Goal: Entertainment & Leisure: Consume media (video, audio)

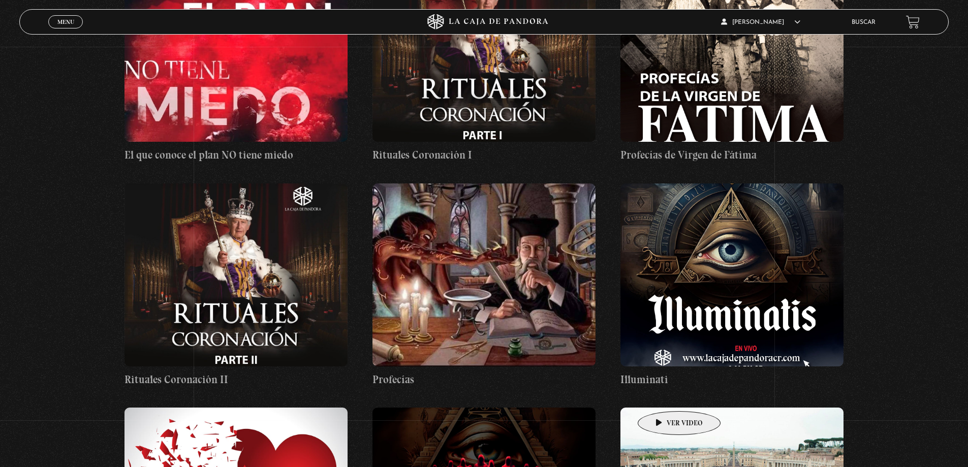
scroll to position [11944, 0]
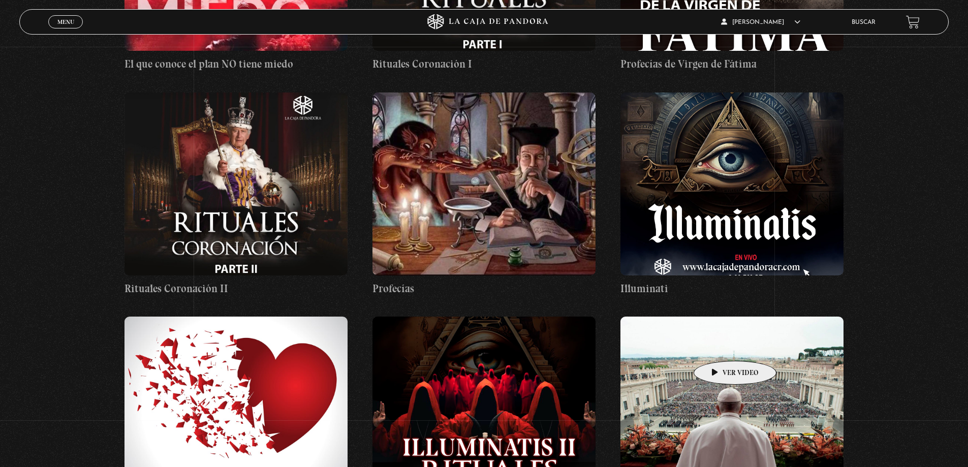
click at [720, 344] on figure at bounding box center [732, 408] width 223 height 183
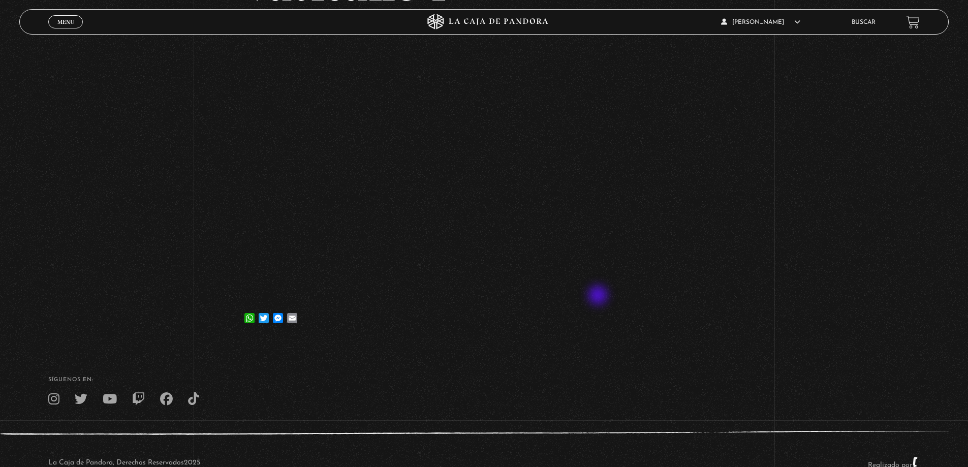
scroll to position [119, 0]
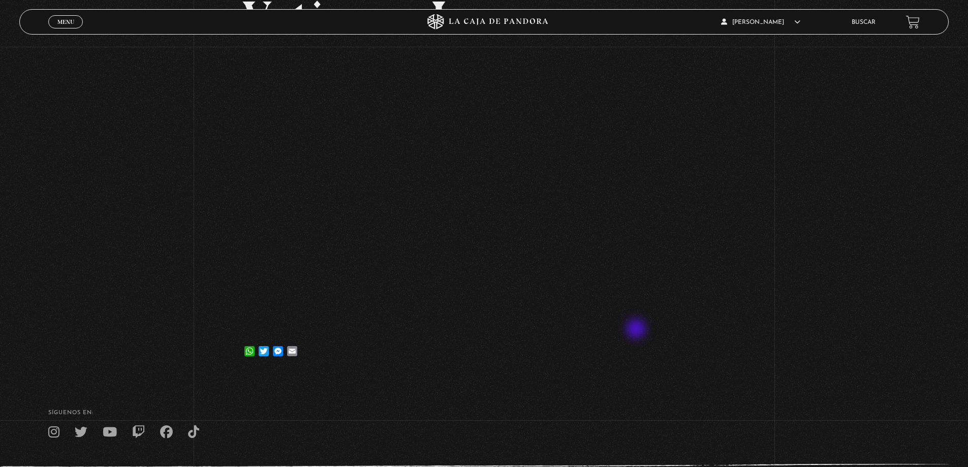
click at [825, 220] on div "Volver 16 octubre, 2021 Vaticano I WhatsApp Twitter Messenger Email" at bounding box center [484, 151] width 968 height 448
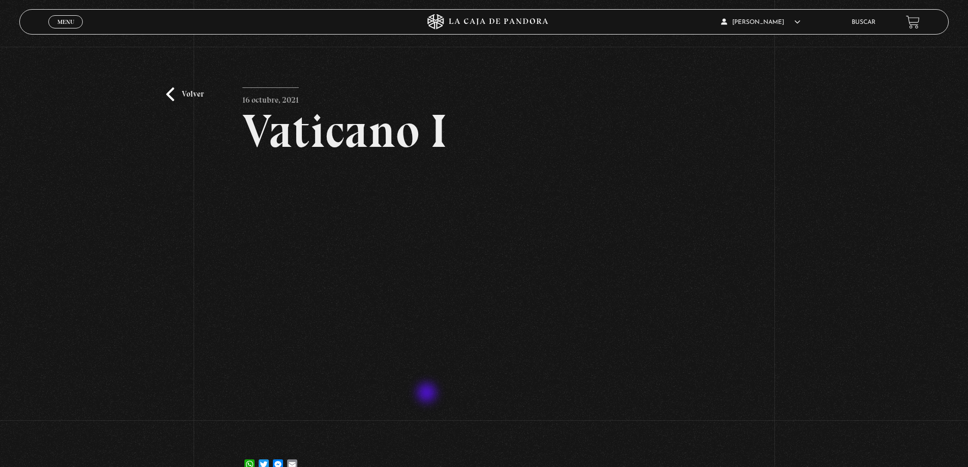
scroll to position [0, 0]
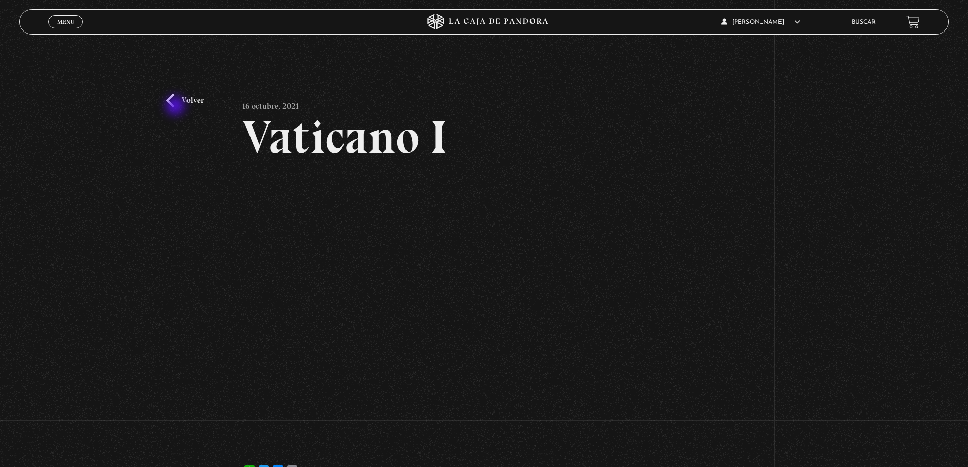
click at [180, 96] on link "Volver" at bounding box center [185, 101] width 38 height 14
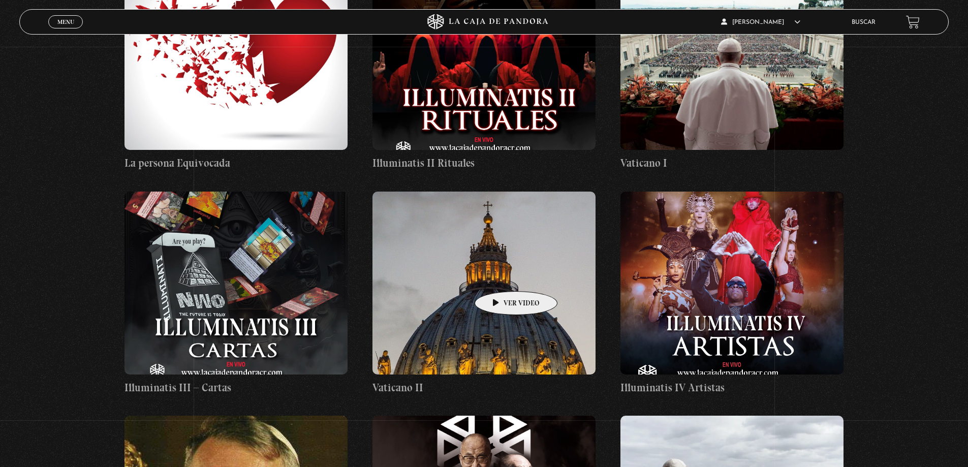
scroll to position [12351, 0]
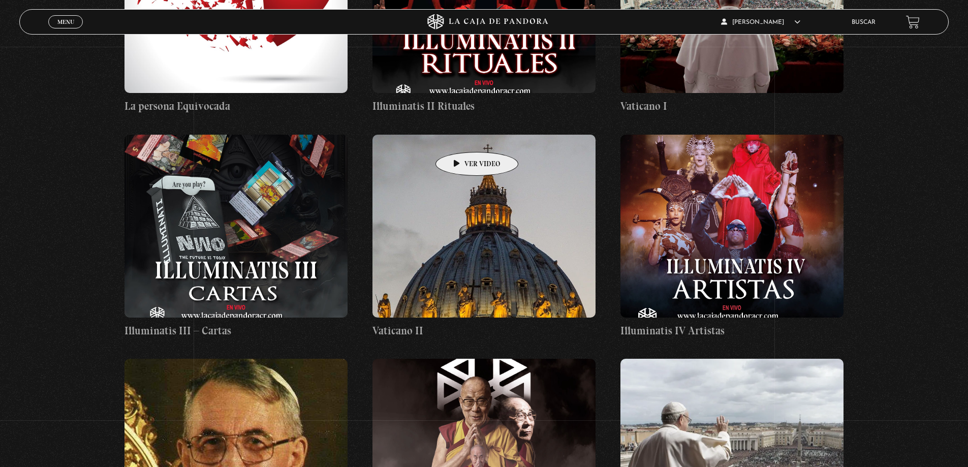
click at [462, 135] on figure at bounding box center [484, 226] width 223 height 183
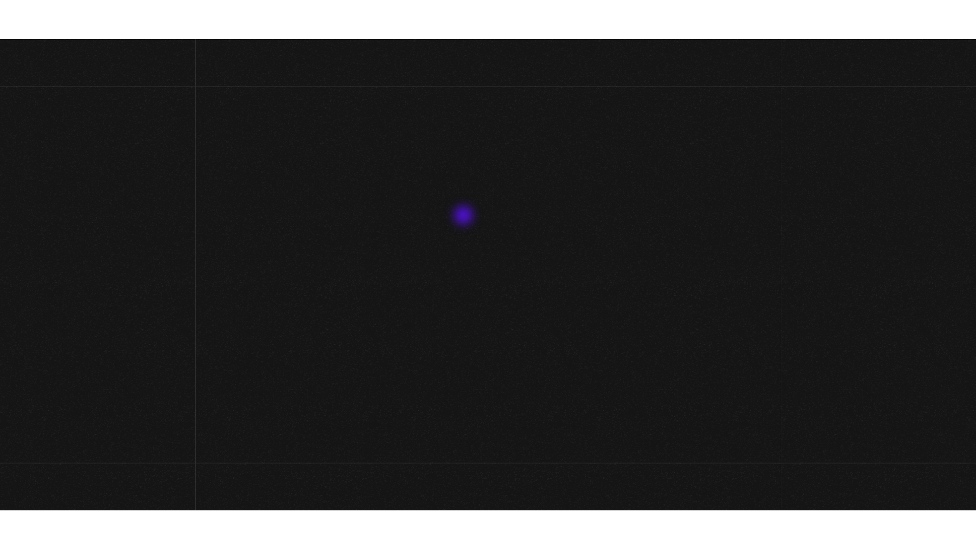
scroll to position [102, 0]
